Goal: Use online tool/utility: Use online tool/utility

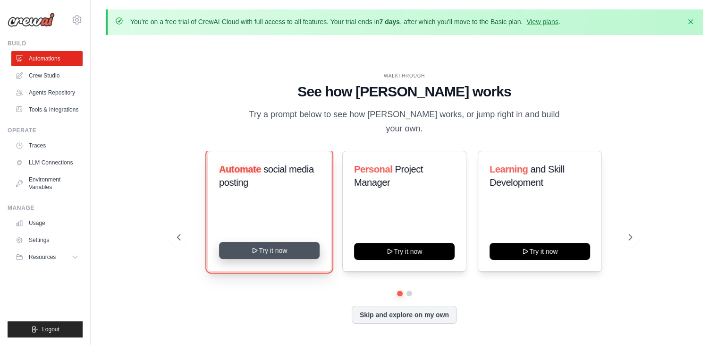
click at [280, 242] on button "Try it now" at bounding box center [269, 250] width 101 height 17
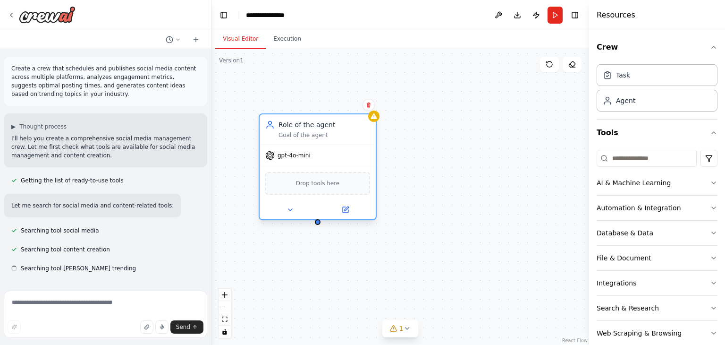
drag, startPoint x: 392, startPoint y: 198, endPoint x: 320, endPoint y: 119, distance: 107.0
click at [322, 119] on div "Role of the agent Goal of the agent gpt-4o-mini Drop tools here" at bounding box center [401, 197] width 378 height 296
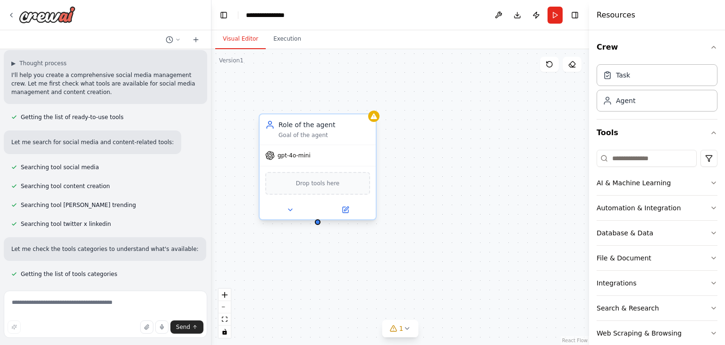
scroll to position [82, 0]
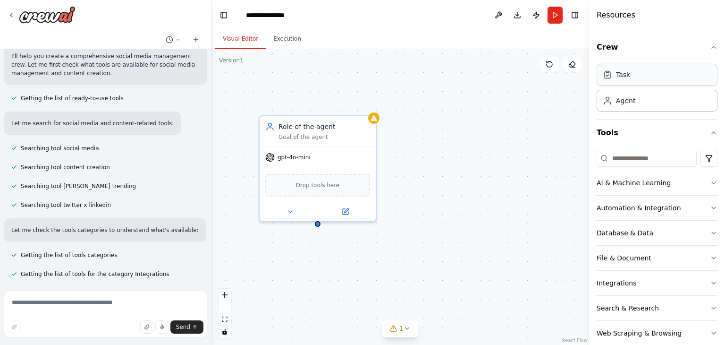
click at [629, 75] on div "Task" at bounding box center [657, 75] width 121 height 22
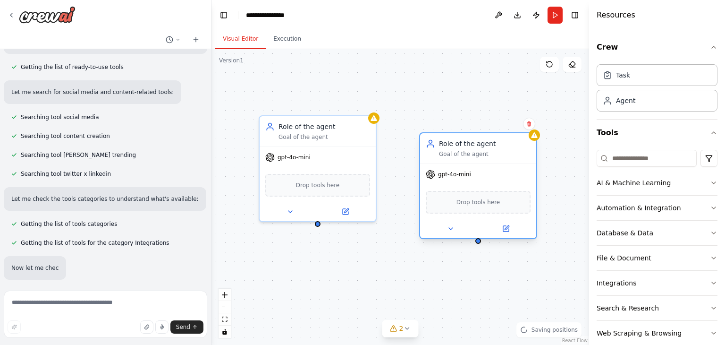
drag, startPoint x: 457, startPoint y: 163, endPoint x: 429, endPoint y: 132, distance: 41.8
click at [429, 132] on div "Role of the agent Goal of the agent gpt-4o-mini Drop tools here" at bounding box center [478, 185] width 118 height 107
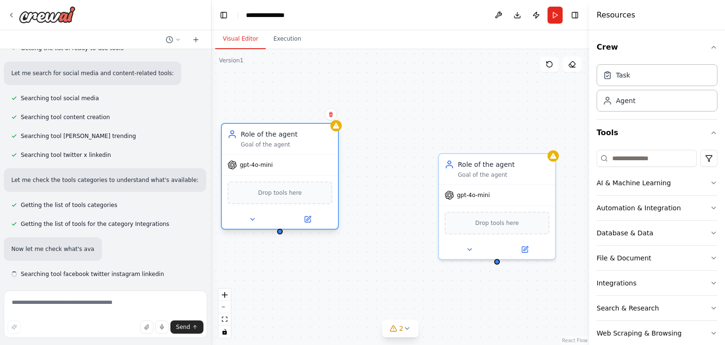
drag, startPoint x: 320, startPoint y: 127, endPoint x: 272, endPoint y: 139, distance: 48.8
click at [271, 136] on div "Role of the agent" at bounding box center [287, 133] width 92 height 9
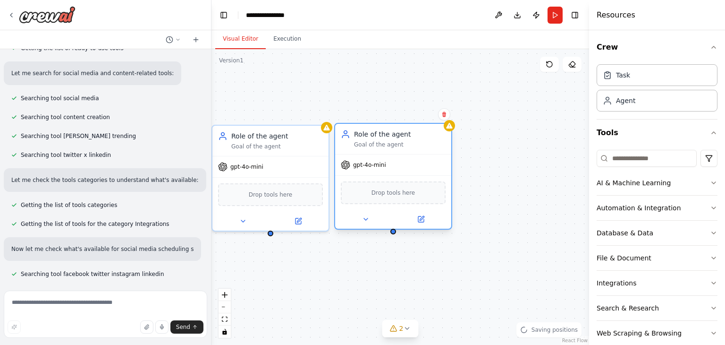
drag, startPoint x: 421, startPoint y: 148, endPoint x: 416, endPoint y: 144, distance: 5.8
click at [403, 139] on div "Role of the agent Goal of the agent" at bounding box center [400, 138] width 92 height 19
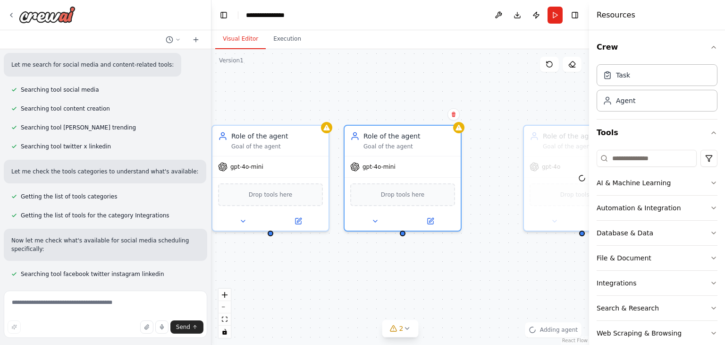
scroll to position [191, 0]
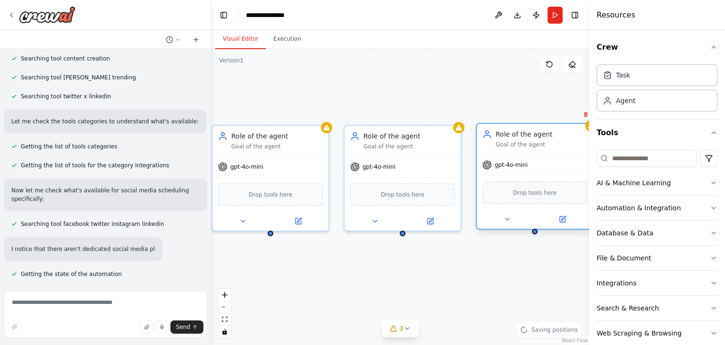
drag, startPoint x: 562, startPoint y: 133, endPoint x: 521, endPoint y: 128, distance: 41.3
click at [521, 128] on div "Role of the agent Goal of the agent" at bounding box center [535, 139] width 116 height 30
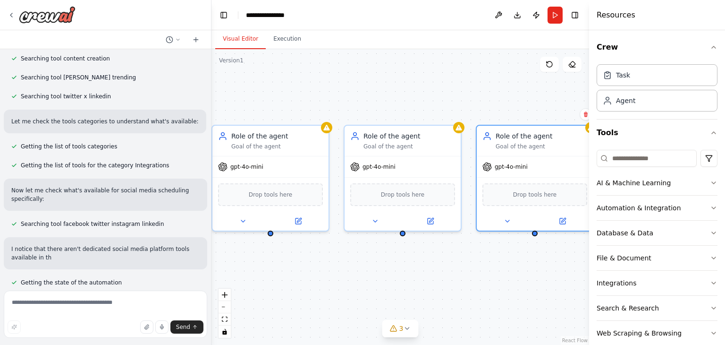
scroll to position [199, 0]
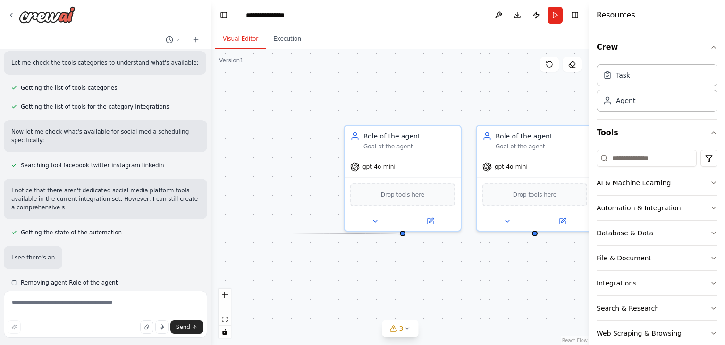
drag, startPoint x: 269, startPoint y: 232, endPoint x: 401, endPoint y: 234, distance: 132.2
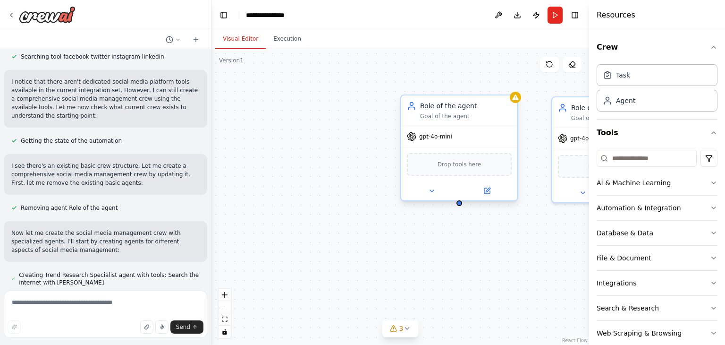
scroll to position [366, 0]
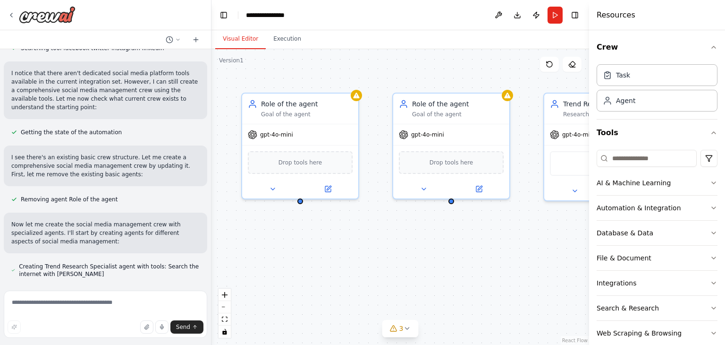
drag, startPoint x: 489, startPoint y: 260, endPoint x: 366, endPoint y: 255, distance: 123.3
click at [366, 255] on div "Role of the agent Goal of the agent gpt-4o-mini Drop tools here Role of the age…" at bounding box center [401, 197] width 378 height 296
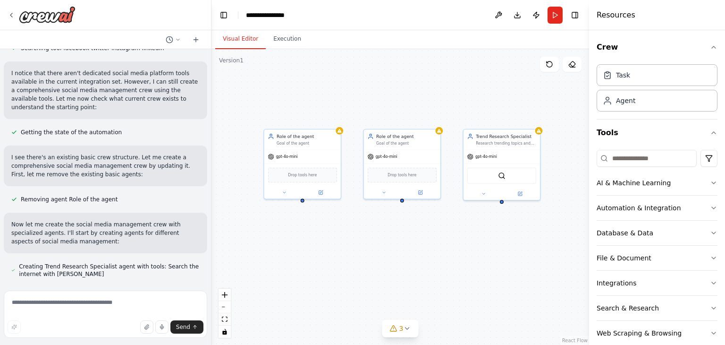
drag, startPoint x: 426, startPoint y: 266, endPoint x: 425, endPoint y: 252, distance: 14.2
click at [425, 252] on div "Role of the agent Goal of the agent gpt-4o-mini Drop tools here Role of the age…" at bounding box center [401, 197] width 378 height 296
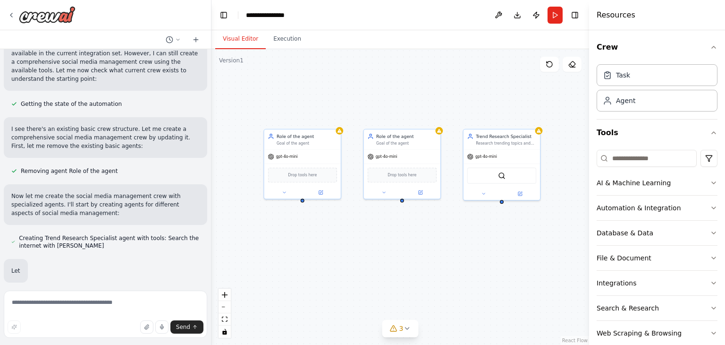
scroll to position [416, 0]
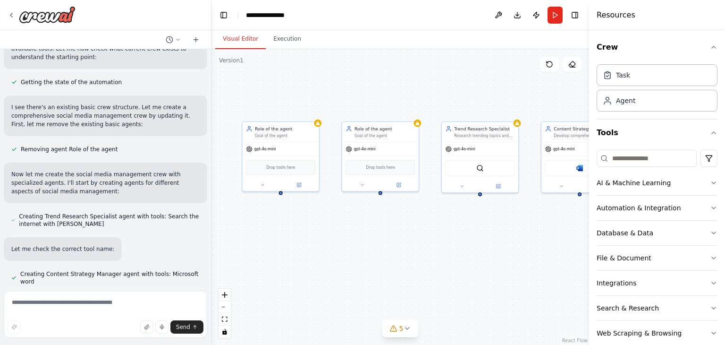
drag, startPoint x: 547, startPoint y: 236, endPoint x: 508, endPoint y: 222, distance: 40.6
click at [510, 222] on div "Role of the agent Goal of the agent gpt-4o-mini Drop tools here Role of the age…" at bounding box center [401, 197] width 378 height 296
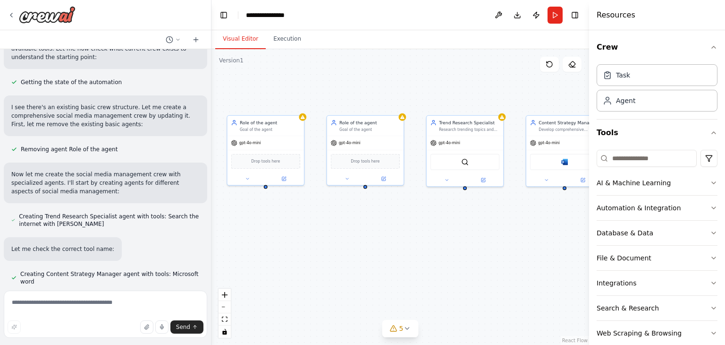
scroll to position [443, 0]
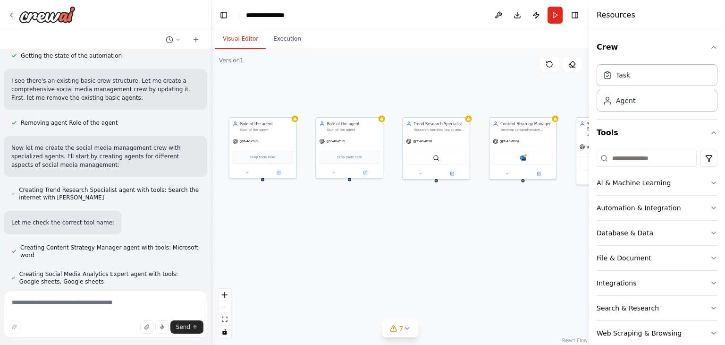
drag, startPoint x: 512, startPoint y: 235, endPoint x: 483, endPoint y: 224, distance: 30.2
click at [483, 224] on div "Role of the agent Goal of the agent gpt-4o-mini Drop tools here Role of the age…" at bounding box center [401, 197] width 378 height 296
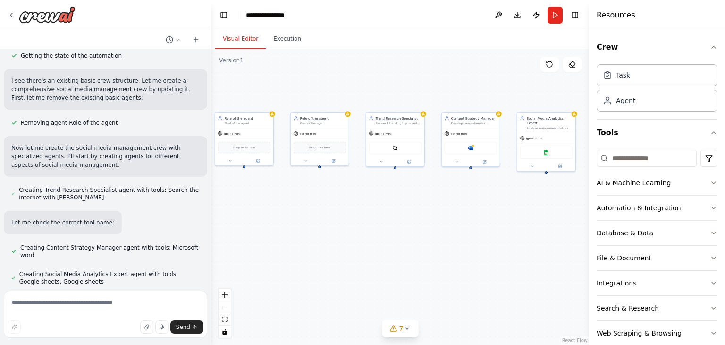
scroll to position [469, 0]
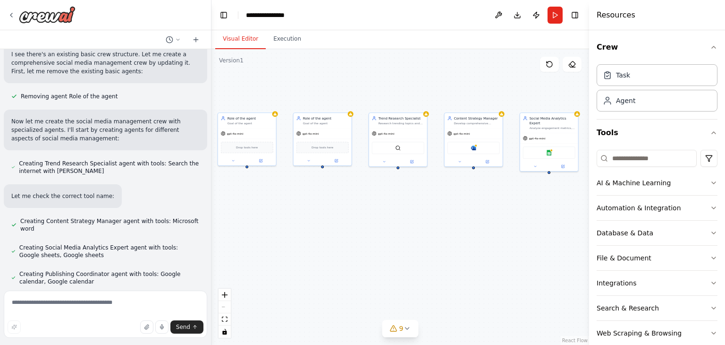
drag, startPoint x: 495, startPoint y: 222, endPoint x: 450, endPoint y: 203, distance: 48.2
click at [450, 203] on div "Role of the agent Goal of the agent gpt-4o-mini Drop tools here Role of the age…" at bounding box center [401, 197] width 378 height 296
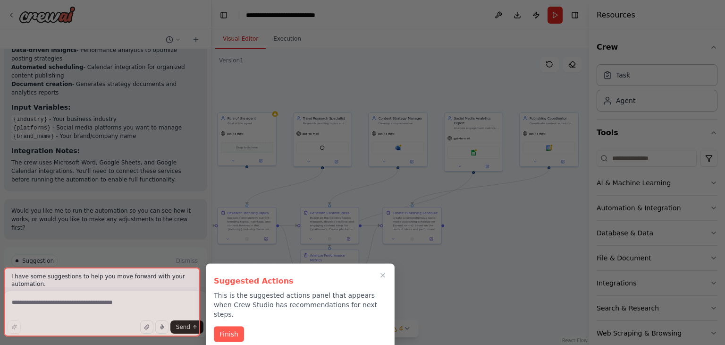
scroll to position [1273, 0]
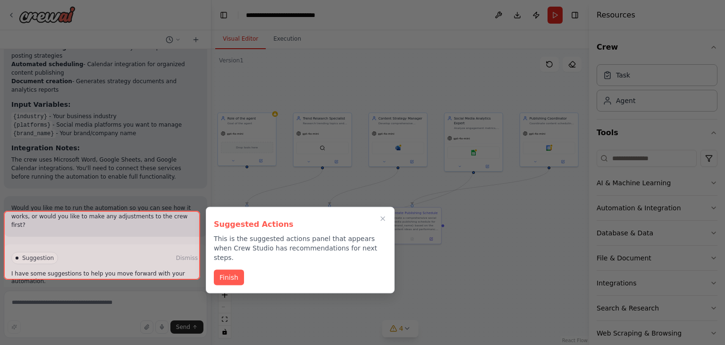
drag, startPoint x: 382, startPoint y: 220, endPoint x: 438, endPoint y: 158, distance: 83.3
click at [382, 220] on icon "Close walkthrough" at bounding box center [383, 219] width 8 height 8
